Goal: Task Accomplishment & Management: Use online tool/utility

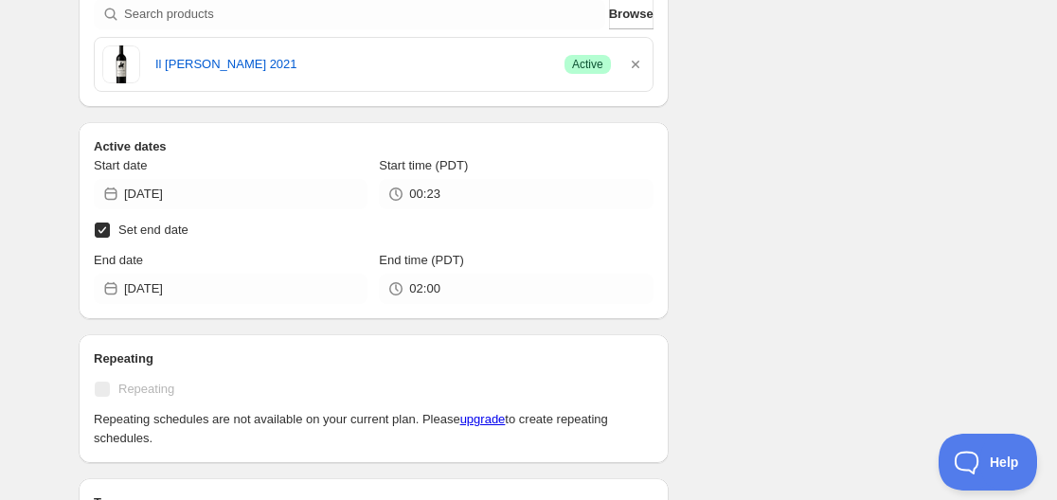
scroll to position [568, 0]
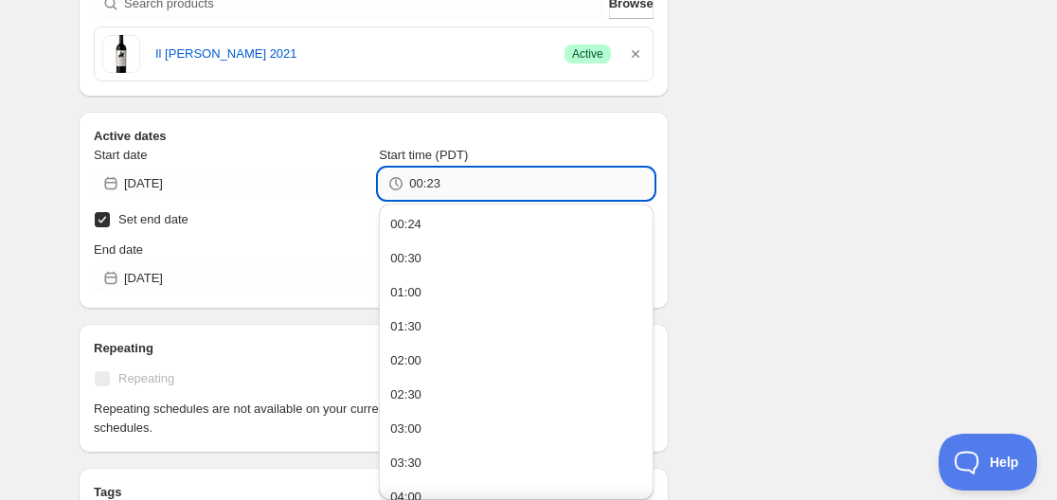
click at [417, 184] on input "00:23" at bounding box center [530, 184] width 243 height 30
click at [435, 188] on input "01:23" at bounding box center [530, 184] width 243 height 30
click at [436, 188] on input "01:3" at bounding box center [530, 184] width 243 height 30
type input "01:16"
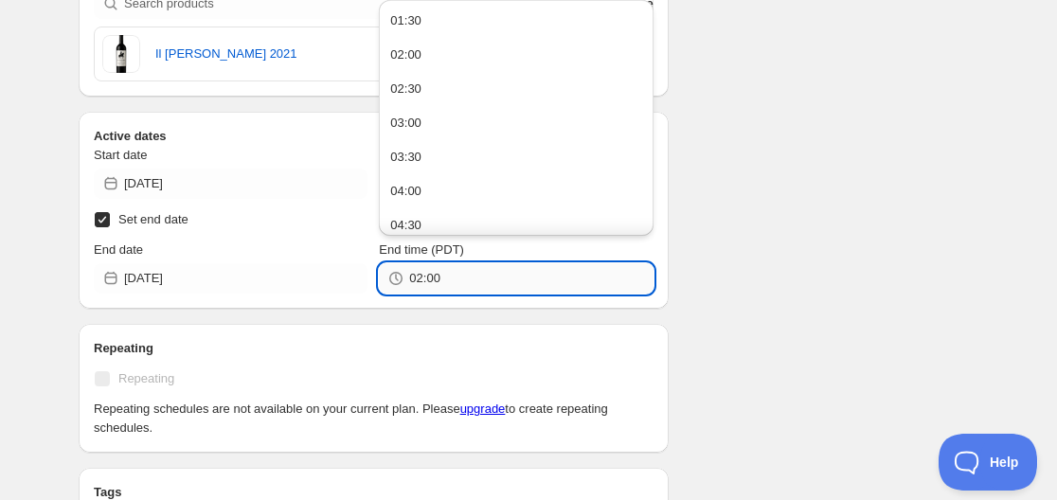
click at [420, 282] on input "02:00" at bounding box center [530, 278] width 243 height 30
drag, startPoint x: 427, startPoint y: 279, endPoint x: 451, endPoint y: 283, distance: 24.0
click at [451, 283] on input "01:00" at bounding box center [530, 278] width 243 height 30
type input "01:19"
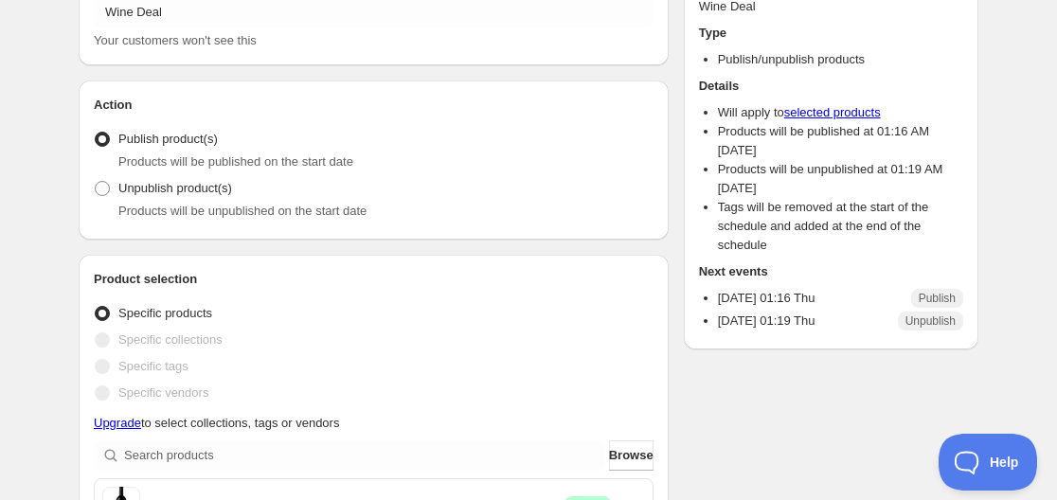
scroll to position [0, 0]
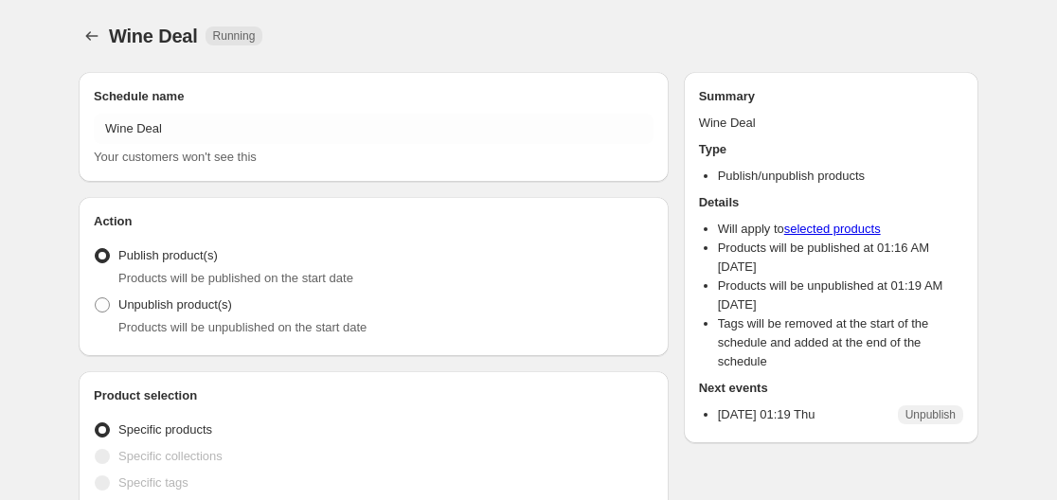
radio input "true"
checkbox input "true"
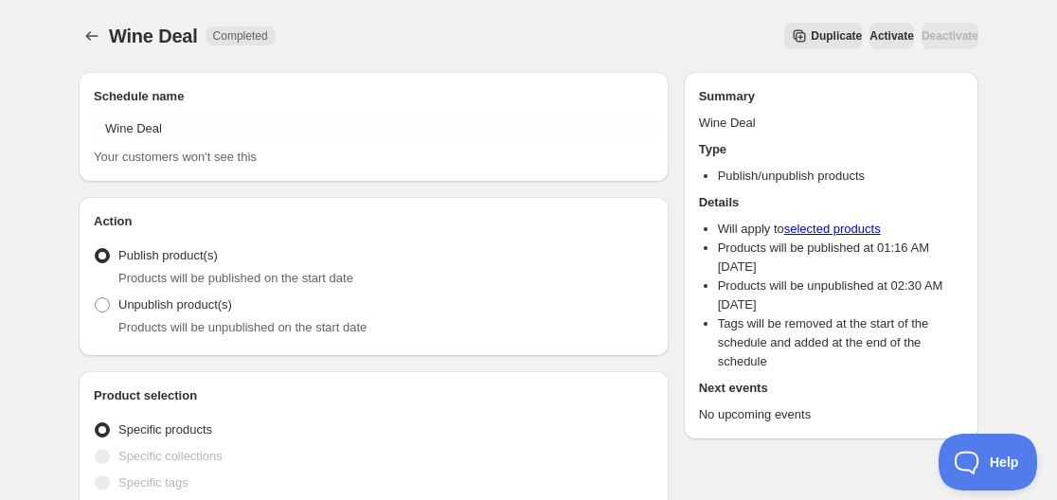
type input "03:00"
